Goal: Information Seeking & Learning: Learn about a topic

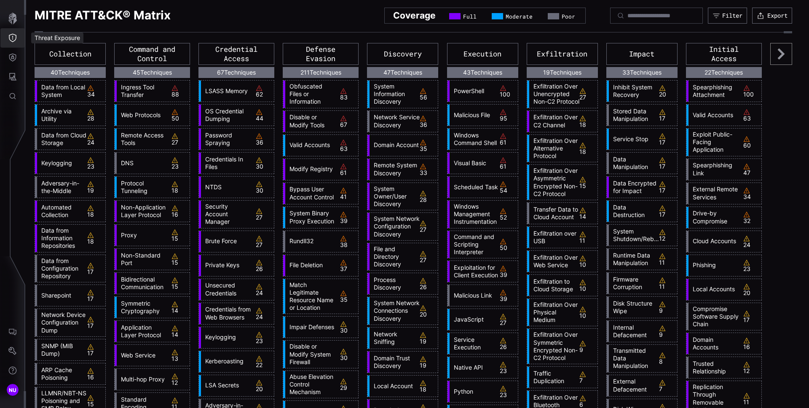
click at [9, 39] on icon "Threat Exposure" at bounding box center [12, 38] width 8 height 8
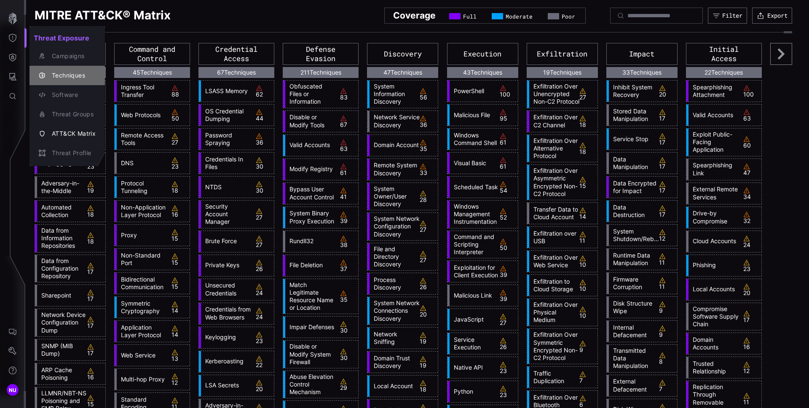
click at [65, 69] on button "Techniques" at bounding box center [67, 75] width 75 height 19
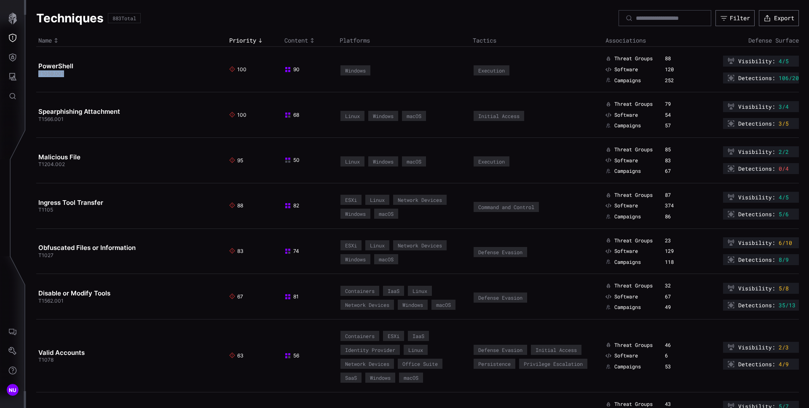
copy span "T1059.001"
drag, startPoint x: 74, startPoint y: 81, endPoint x: 38, endPoint y: 73, distance: 36.4
click at [38, 73] on td "PowerShell T1059.001" at bounding box center [131, 70] width 191 height 46
copy span "T1566.001"
drag, startPoint x: 67, startPoint y: 122, endPoint x: 37, endPoint y: 117, distance: 30.7
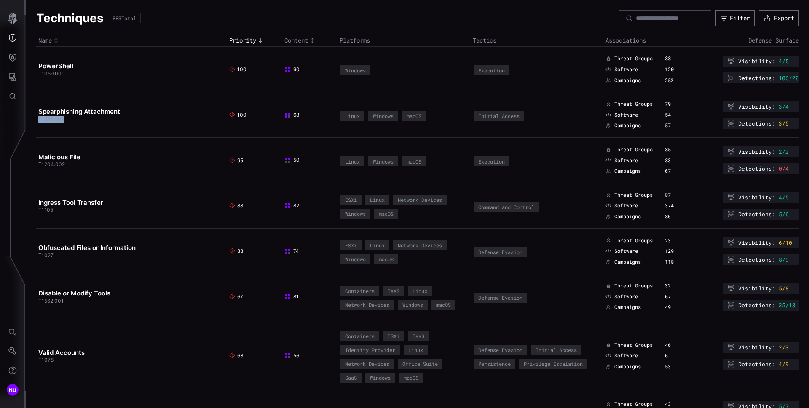
click at [37, 117] on td "Spearphishing Attachment T1566.001" at bounding box center [131, 115] width 191 height 46
copy span "T1204.002"
drag, startPoint x: 70, startPoint y: 169, endPoint x: 38, endPoint y: 164, distance: 33.4
click at [38, 164] on td "Malicious File T1204.002" at bounding box center [131, 160] width 191 height 46
copy span "T1105"
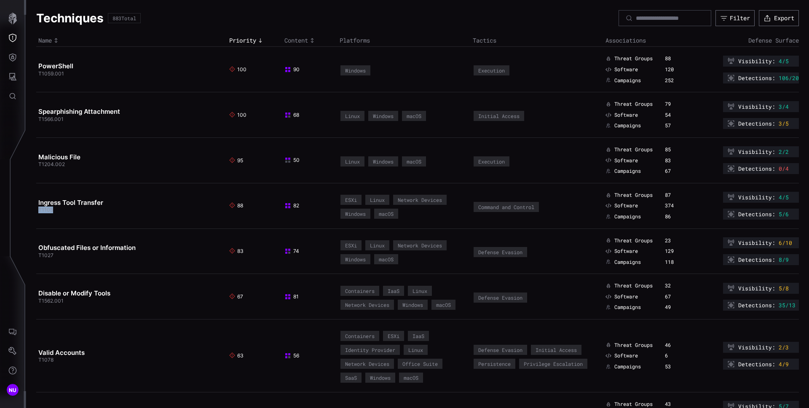
drag, startPoint x: 65, startPoint y: 216, endPoint x: 36, endPoint y: 210, distance: 29.3
click at [36, 210] on td "Ingress Tool Transfer T1105" at bounding box center [131, 206] width 191 height 46
click at [64, 267] on td "Obfuscated Files or Information T1027" at bounding box center [131, 251] width 191 height 46
copy span "T1027"
drag, startPoint x: 63, startPoint y: 260, endPoint x: 38, endPoint y: 254, distance: 25.8
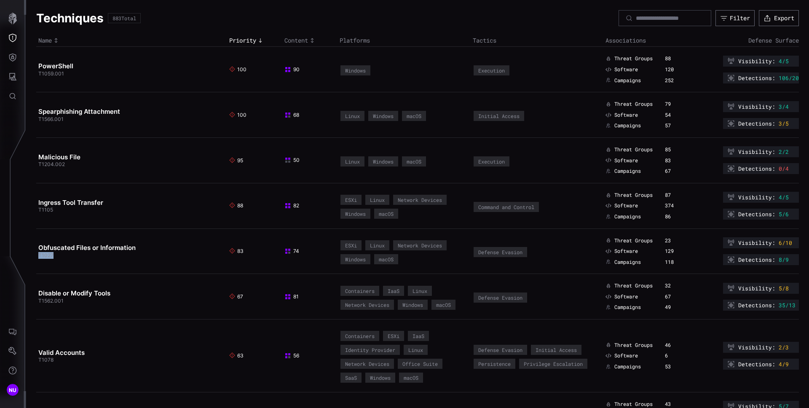
click at [38, 254] on td "Obfuscated Files or Information T1027" at bounding box center [131, 251] width 191 height 46
copy span "T1562.001"
drag, startPoint x: 74, startPoint y: 307, endPoint x: 39, endPoint y: 301, distance: 35.1
click at [39, 301] on td "Disable or Modify Tools T1562.001" at bounding box center [131, 297] width 191 height 46
copy span "T1078"
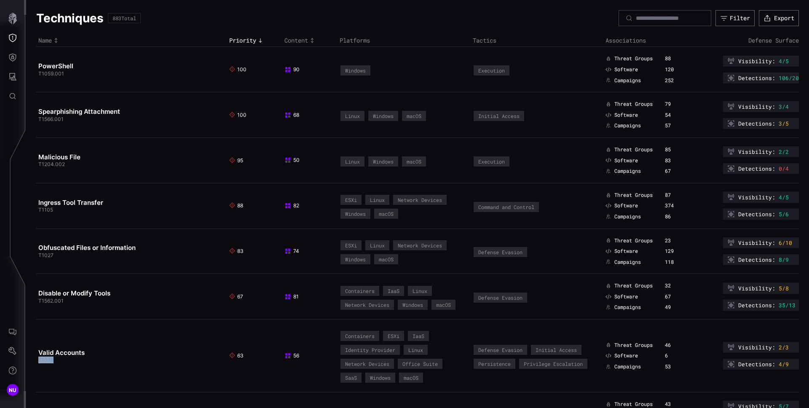
drag, startPoint x: 53, startPoint y: 363, endPoint x: 37, endPoint y: 361, distance: 16.2
click at [37, 361] on td "Valid Accounts T1078" at bounding box center [131, 356] width 191 height 73
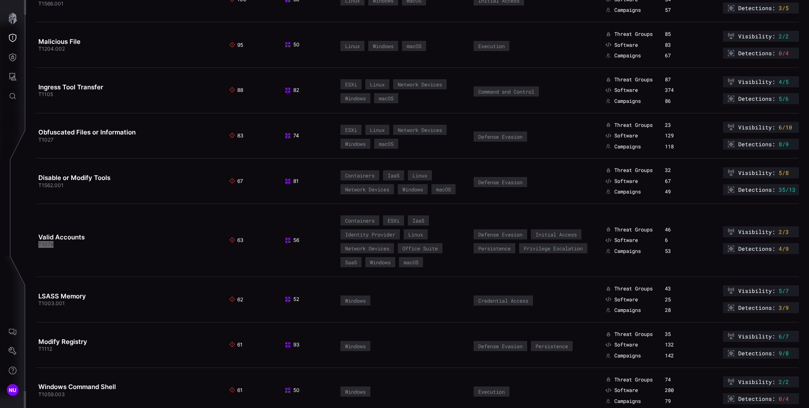
scroll to position [117, 0]
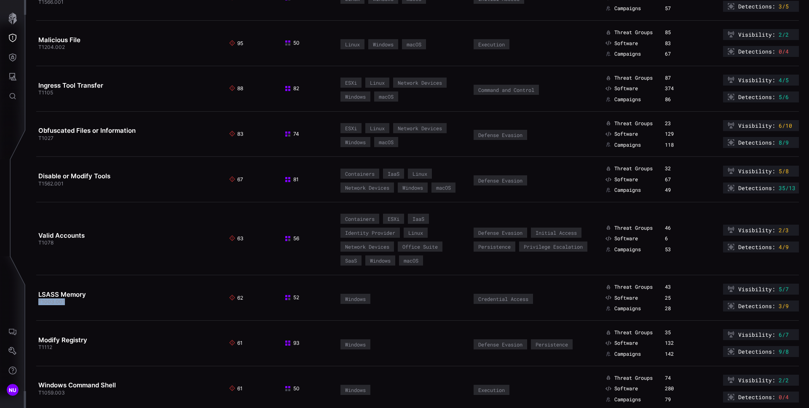
copy span "T1003.001"
drag, startPoint x: 73, startPoint y: 307, endPoint x: 39, endPoint y: 302, distance: 34.9
click at [39, 302] on td "LSASS Memory T1003.001" at bounding box center [131, 298] width 191 height 46
drag, startPoint x: 54, startPoint y: 351, endPoint x: 39, endPoint y: 349, distance: 15.4
click at [39, 349] on td "Modify Registry T1112" at bounding box center [131, 343] width 191 height 46
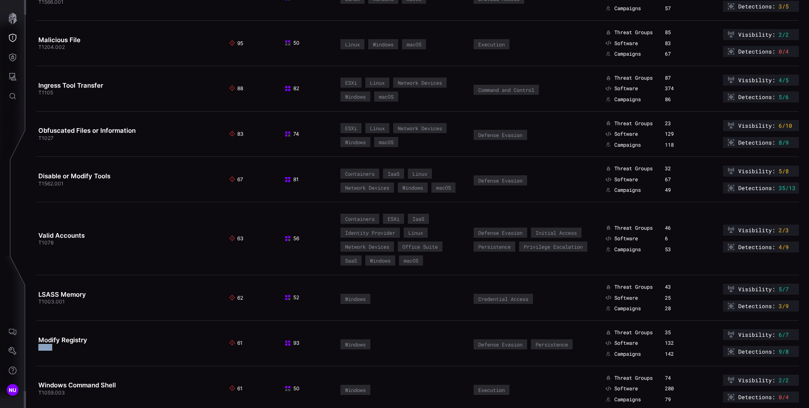
copy span "T1112"
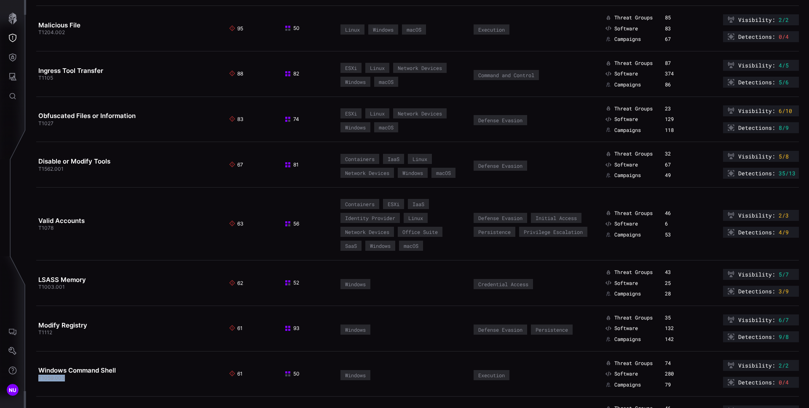
copy span "T1059.003"
drag, startPoint x: 72, startPoint y: 381, endPoint x: 38, endPoint y: 378, distance: 33.4
click at [38, 378] on td "Windows Command Shell T1059.003" at bounding box center [131, 374] width 191 height 46
